Goal: Register for event/course

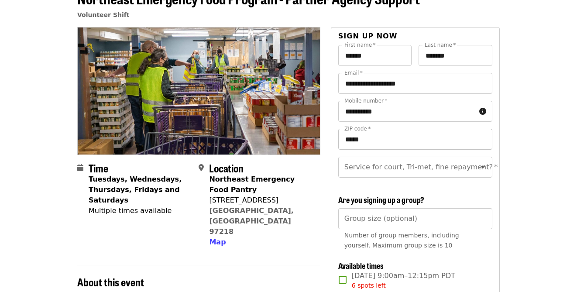
scroll to position [74, 0]
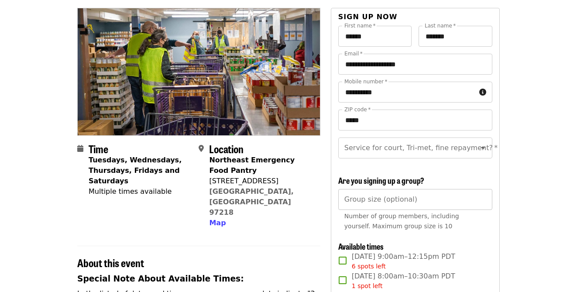
type input "*"
click at [482, 202] on input "*" at bounding box center [415, 199] width 154 height 21
click at [484, 219] on div "Number of group members, including yourself. Maximum group size is 10" at bounding box center [415, 221] width 142 height 20
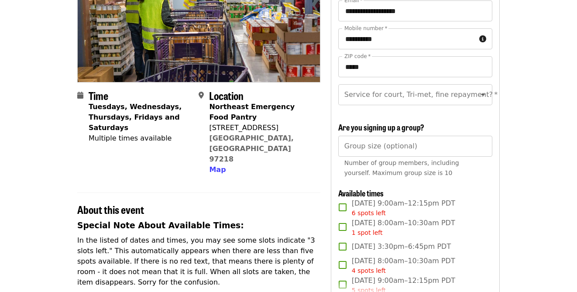
scroll to position [129, 0]
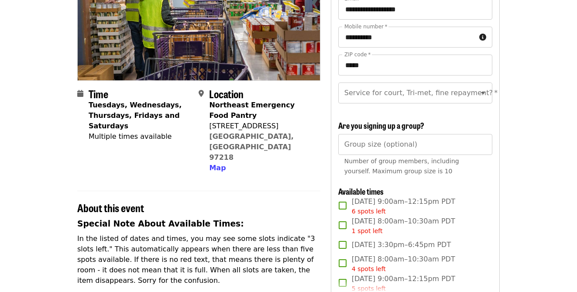
click at [476, 168] on div "Number of group members, including yourself. Maximum group size is 10" at bounding box center [415, 166] width 142 height 20
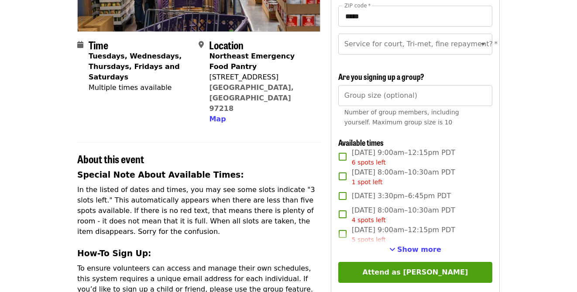
scroll to position [177, 0]
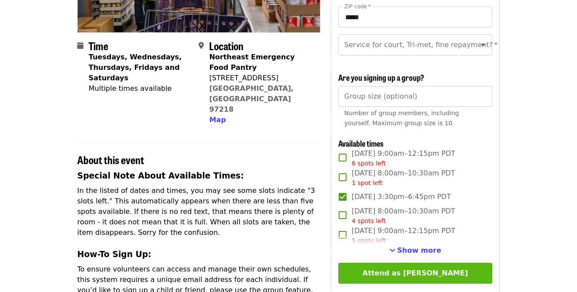
click at [408, 269] on button "Attend as [PERSON_NAME]" at bounding box center [415, 273] width 154 height 21
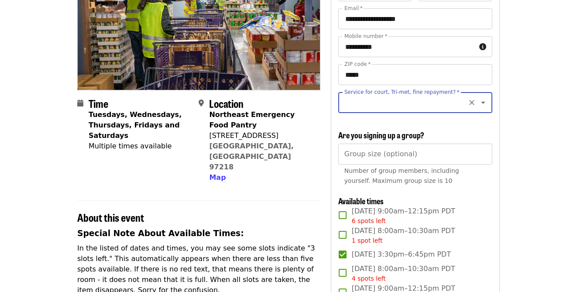
scroll to position [118, 0]
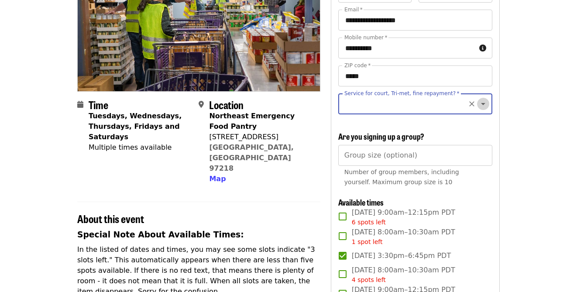
click at [483, 103] on icon "Open" at bounding box center [483, 104] width 4 height 2
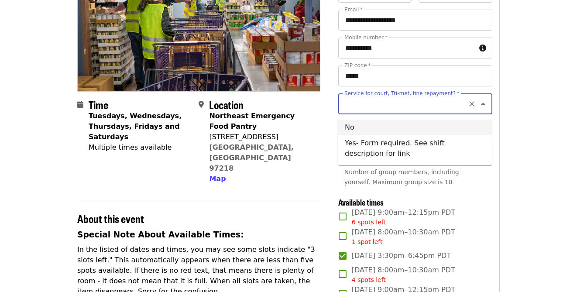
click at [350, 125] on li "No" at bounding box center [415, 128] width 154 height 16
type input "**"
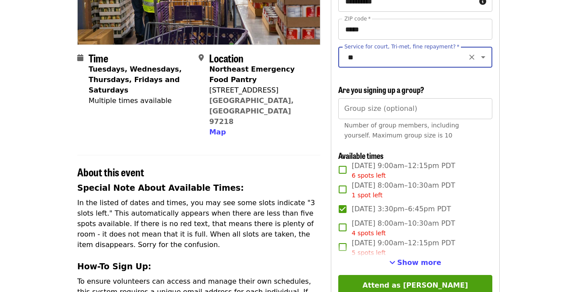
scroll to position [191, 0]
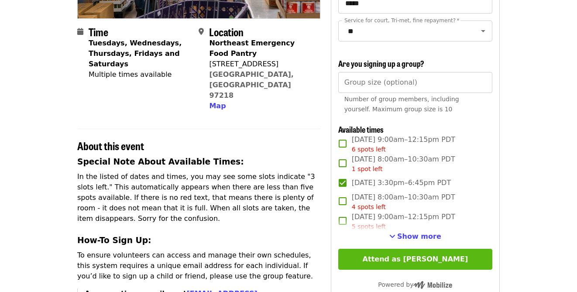
click at [412, 255] on button "Attend as [PERSON_NAME]" at bounding box center [415, 259] width 154 height 21
